Goal: Information Seeking & Learning: Learn about a topic

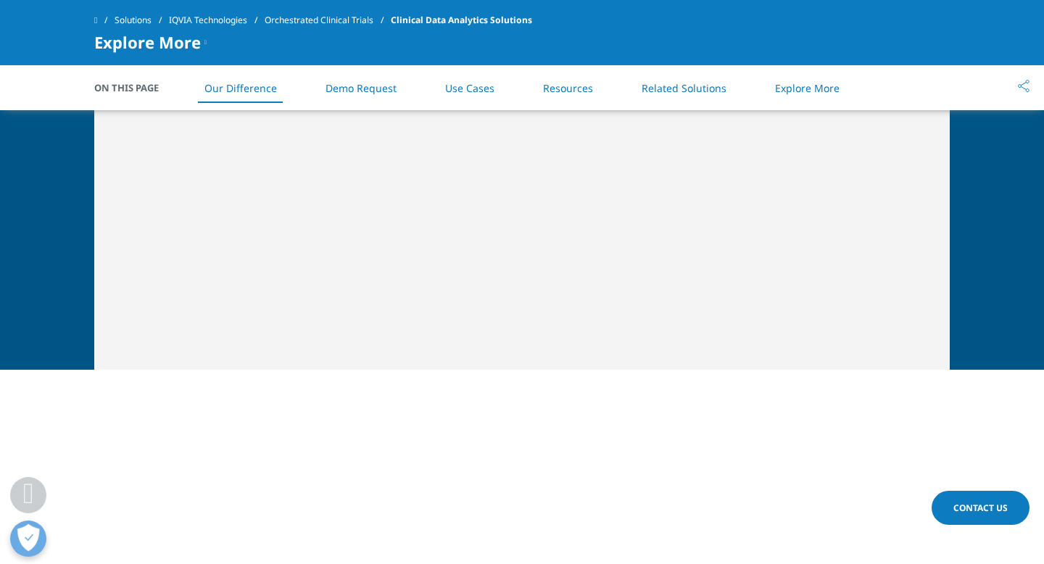
scroll to position [792, 0]
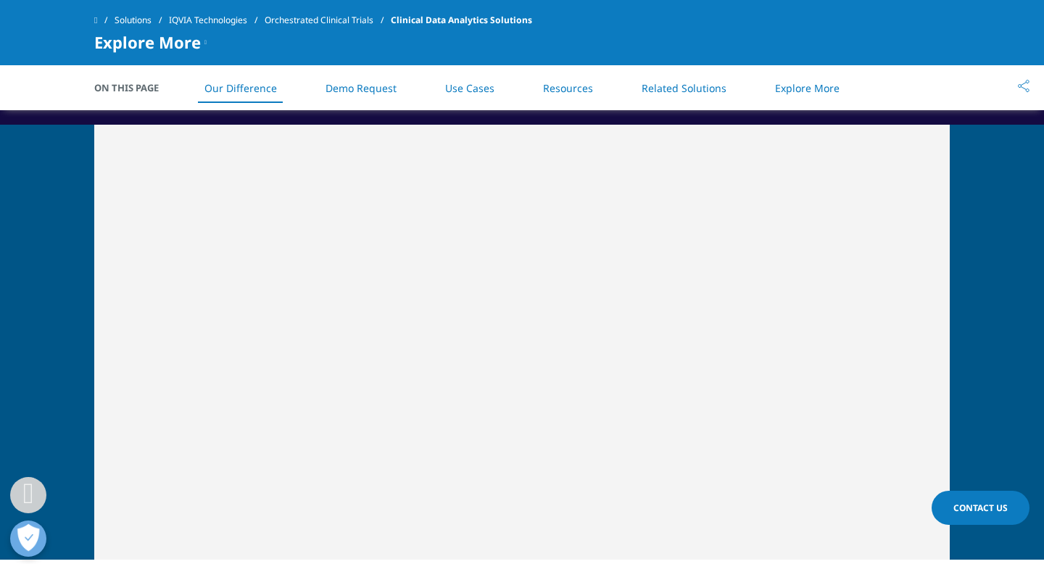
click at [145, 17] on link "Solutions" at bounding box center [142, 20] width 54 height 26
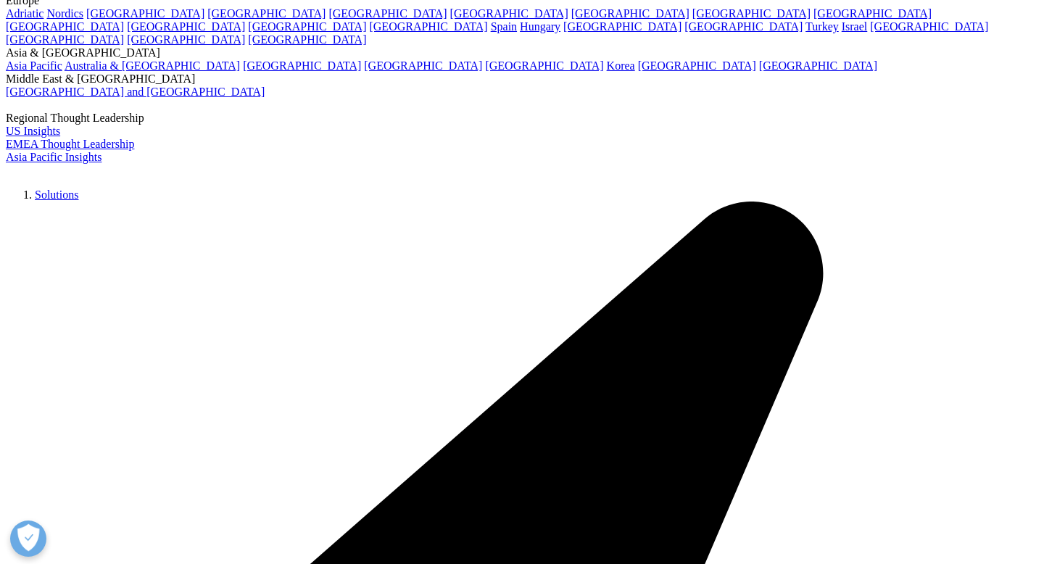
scroll to position [3231, 0]
